Goal: Complete application form

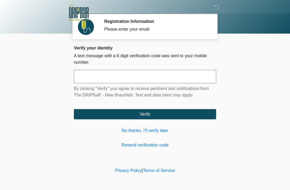
click at [157, 130] on link "No thanks, I'll verify later" at bounding box center [145, 130] width 142 height 6
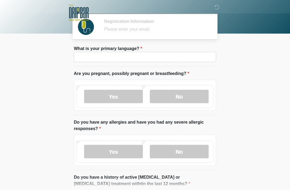
click at [135, 136] on div "Yes No" at bounding box center [145, 149] width 142 height 31
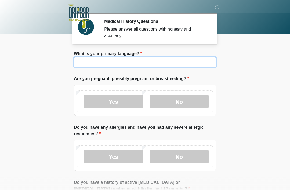
click at [110, 66] on input "What is your primary language?" at bounding box center [145, 62] width 142 height 10
type input "*"
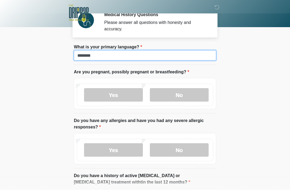
type input "*******"
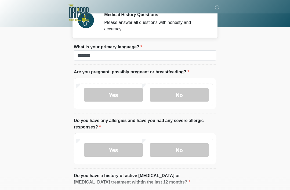
click at [191, 96] on label "No" at bounding box center [179, 94] width 59 height 13
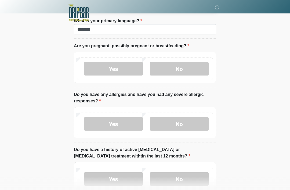
scroll to position [47, 0]
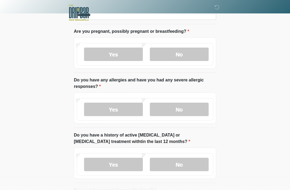
click at [197, 109] on label "No" at bounding box center [179, 109] width 59 height 13
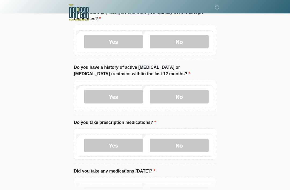
click at [195, 96] on label "No" at bounding box center [179, 96] width 59 height 13
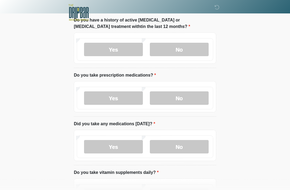
scroll to position [163, 0]
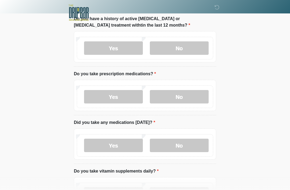
click at [183, 96] on label "No" at bounding box center [179, 96] width 59 height 13
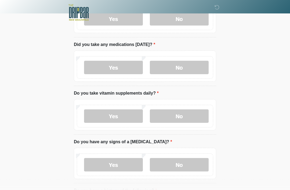
click at [192, 68] on label "No" at bounding box center [179, 67] width 59 height 13
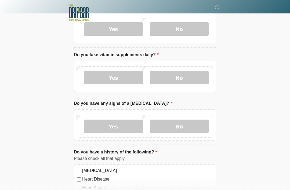
scroll to position [280, 0]
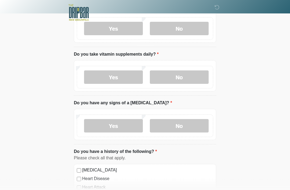
click at [193, 71] on label "No" at bounding box center [179, 77] width 59 height 13
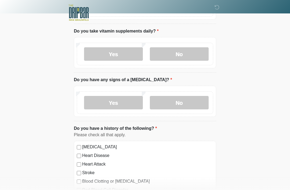
click at [195, 92] on div "Yes No" at bounding box center [145, 102] width 136 height 23
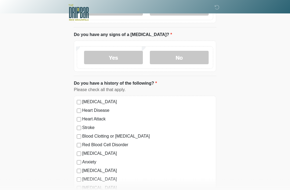
click at [200, 53] on label "No" at bounding box center [179, 57] width 59 height 13
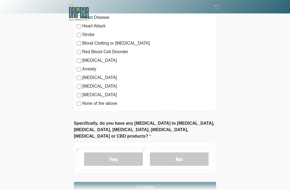
scroll to position [447, 0]
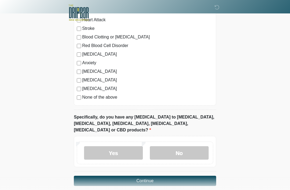
click at [176, 148] on label "No" at bounding box center [179, 152] width 59 height 13
click at [184, 175] on button "Continue" at bounding box center [145, 180] width 142 height 10
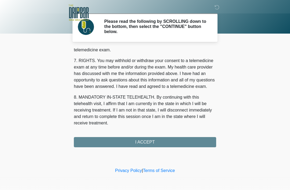
scroll to position [235, 0]
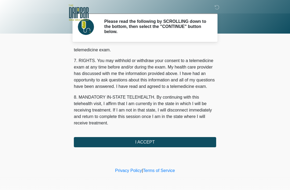
click at [195, 141] on button "I ACCEPT" at bounding box center [145, 142] width 142 height 10
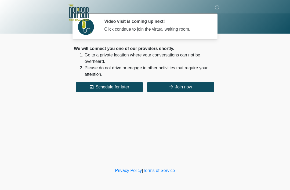
click at [200, 86] on button "Join now" at bounding box center [180, 87] width 67 height 10
